Goal: Task Accomplishment & Management: Complete application form

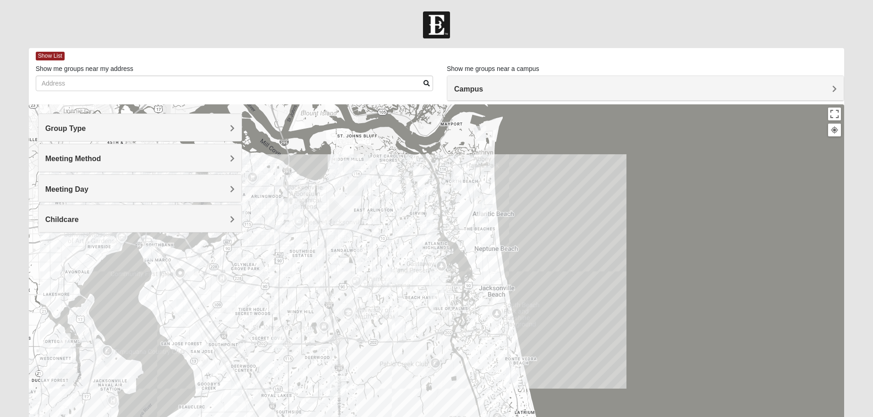
click at [86, 128] on span "Group Type" at bounding box center [65, 129] width 41 height 8
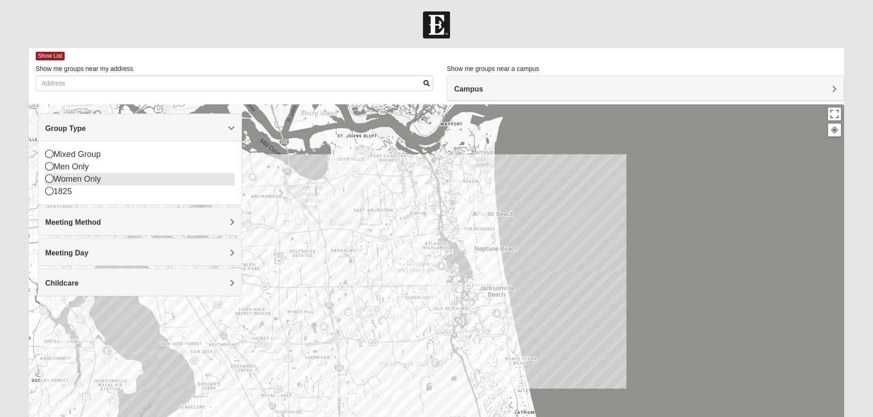
click at [48, 179] on icon at bounding box center [49, 179] width 8 height 8
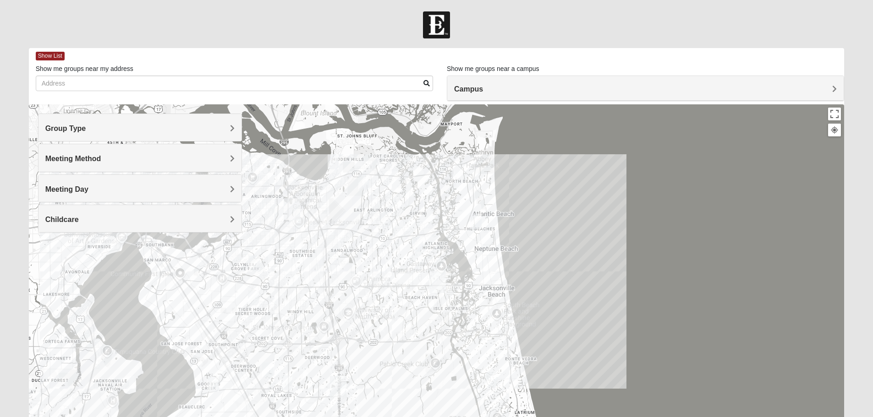
click at [101, 159] on span "Meeting Method" at bounding box center [73, 159] width 56 height 8
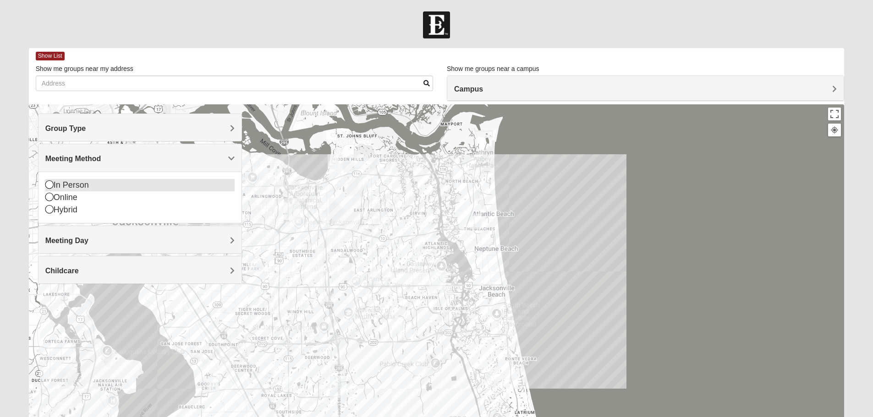
click at [49, 186] on icon at bounding box center [49, 185] width 8 height 8
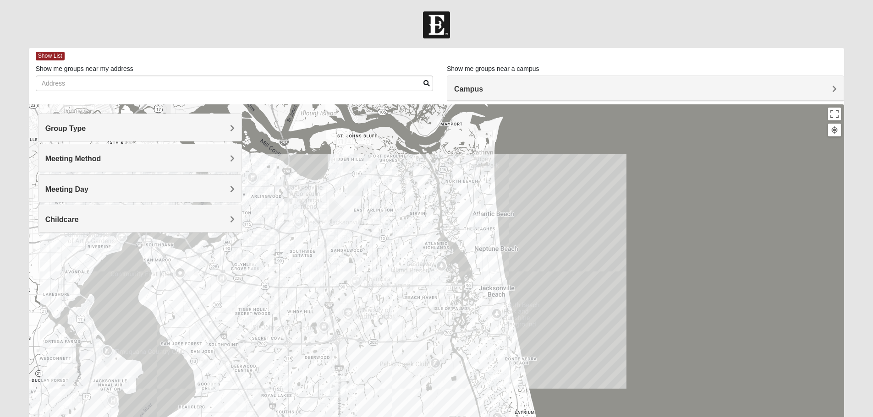
click at [226, 187] on h4 "Meeting Day" at bounding box center [139, 189] width 189 height 9
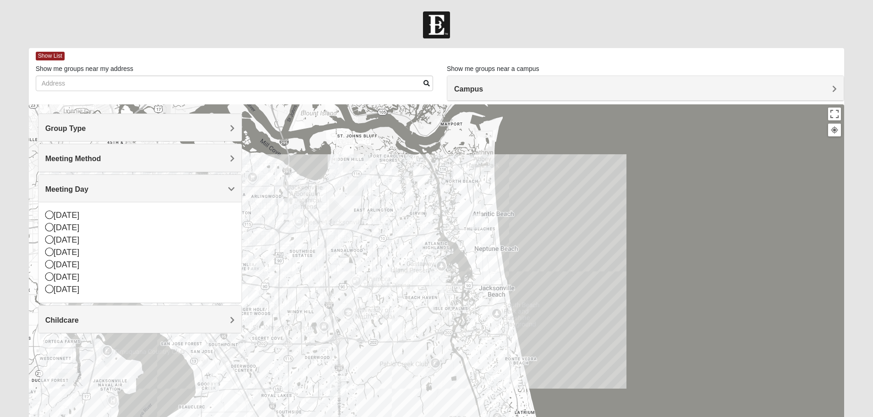
click at [226, 187] on h4 "Meeting Day" at bounding box center [139, 189] width 189 height 9
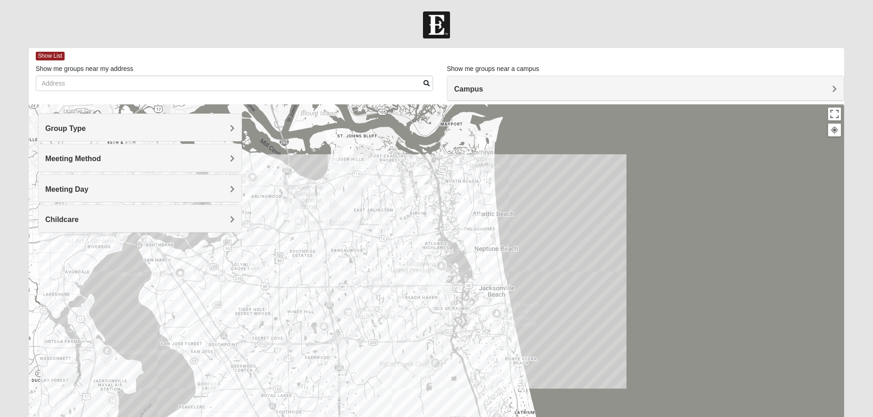
click at [224, 213] on div "Childcare" at bounding box center [139, 218] width 203 height 27
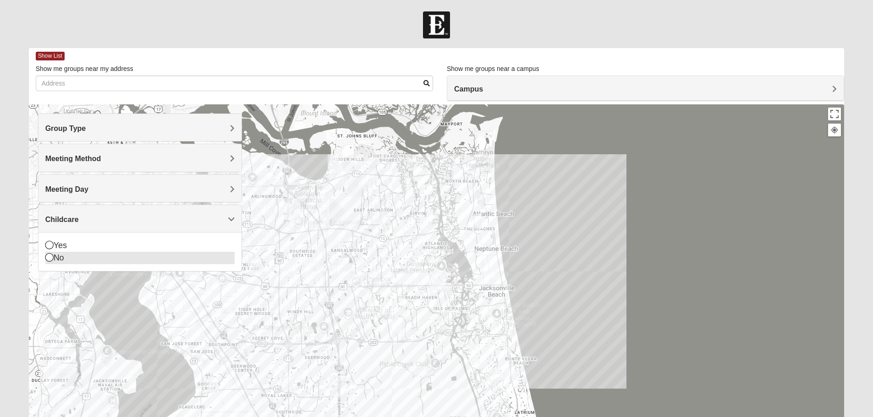
click at [49, 258] on icon at bounding box center [49, 257] width 8 height 8
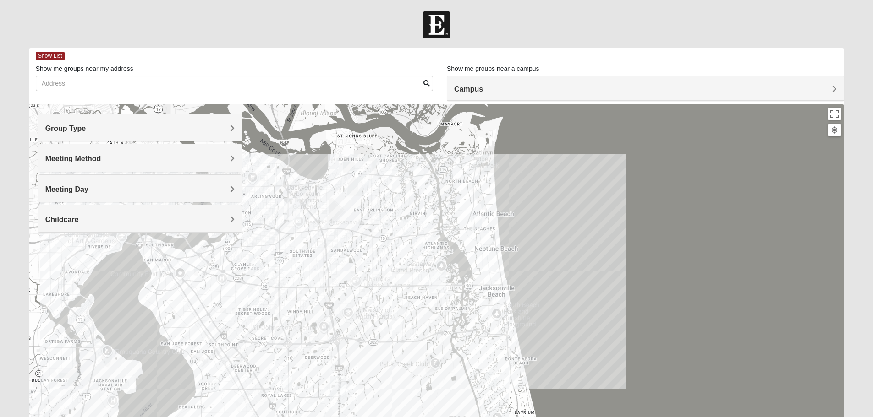
click at [471, 90] on span "Campus" at bounding box center [468, 89] width 29 height 8
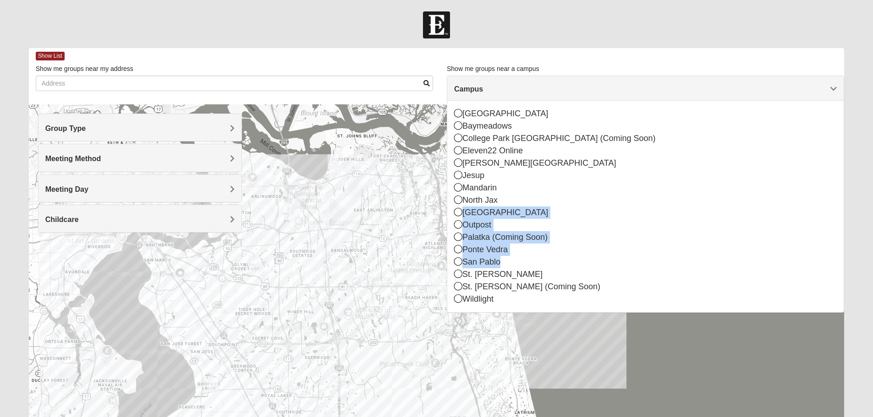
drag, startPoint x: 456, startPoint y: 215, endPoint x: 454, endPoint y: 269, distance: 54.6
click at [454, 269] on div "[GEOGRAPHIC_DATA] [GEOGRAPHIC_DATA] [GEOGRAPHIC_DATA] (Coming Soon) Eleven22 On…" at bounding box center [645, 207] width 396 height 212
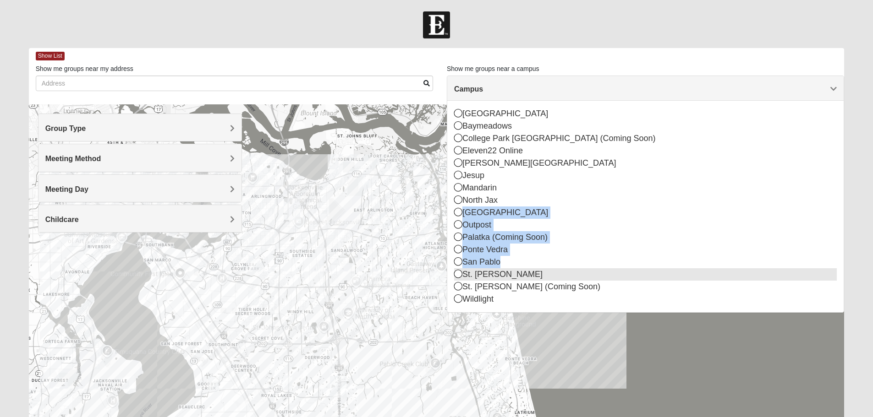
click at [456, 274] on icon at bounding box center [458, 274] width 8 height 8
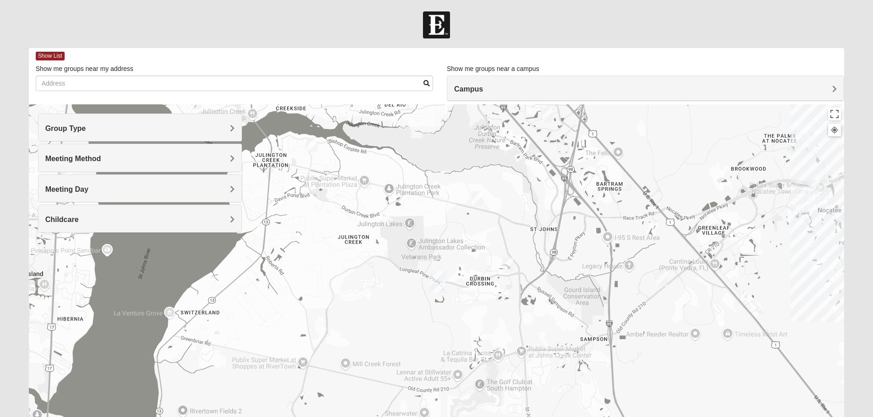
click at [479, 202] on img "Womens Urbanski 32259" at bounding box center [477, 199] width 11 height 15
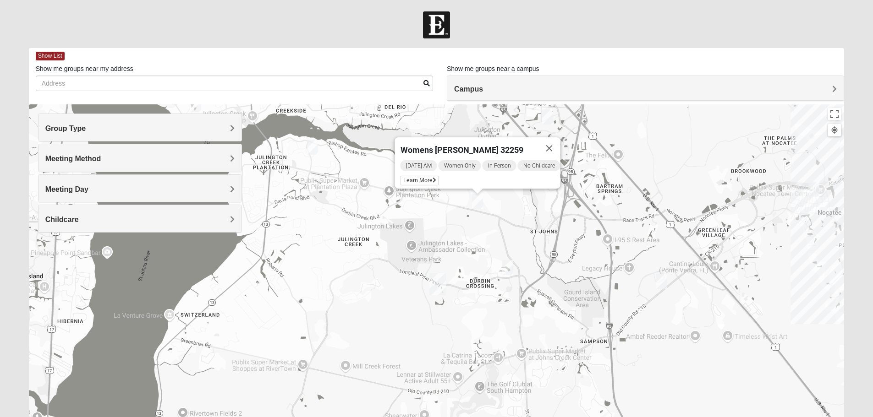
click at [510, 268] on img "Womens Caro 32259" at bounding box center [507, 267] width 11 height 15
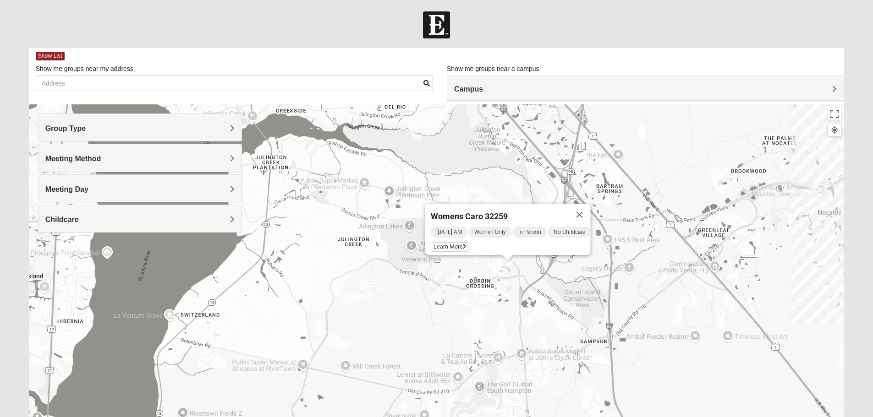
click at [658, 282] on img "Womens Houser 32259" at bounding box center [661, 281] width 11 height 15
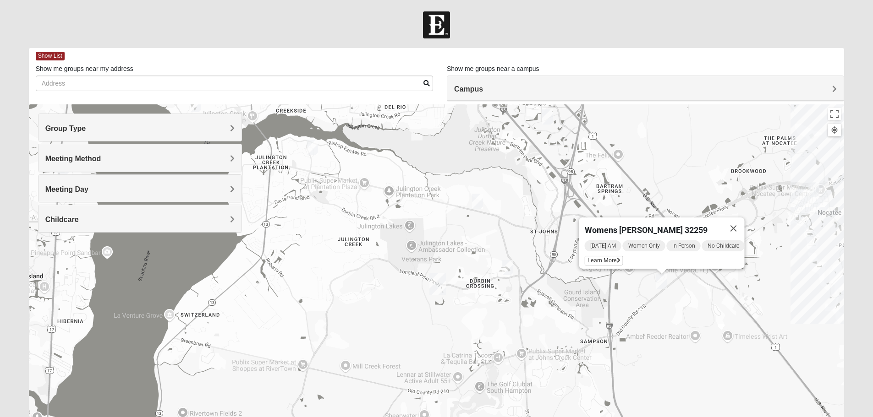
click at [816, 194] on img "Womens Santos (Portuguese-Speaking) 32081" at bounding box center [813, 189] width 11 height 15
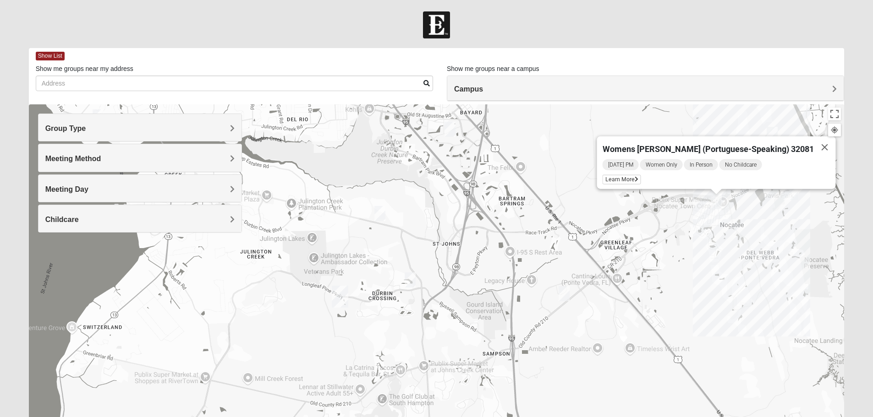
click at [452, 137] on div "Womens [PERSON_NAME] (Portuguese-Speaking) 32081 [DATE] PM Women Only In Person…" at bounding box center [436, 287] width 815 height 367
click at [451, 131] on img "Womens Gonzalez 32258" at bounding box center [449, 129] width 11 height 15
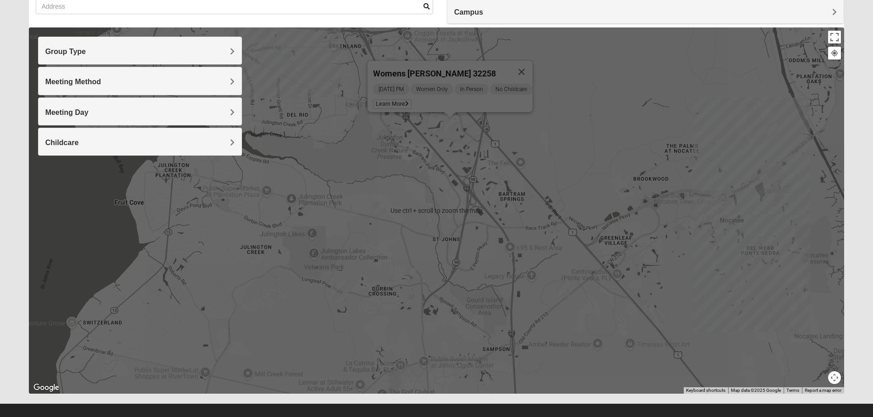
scroll to position [87, 0]
